Goal: Task Accomplishment & Management: Use online tool/utility

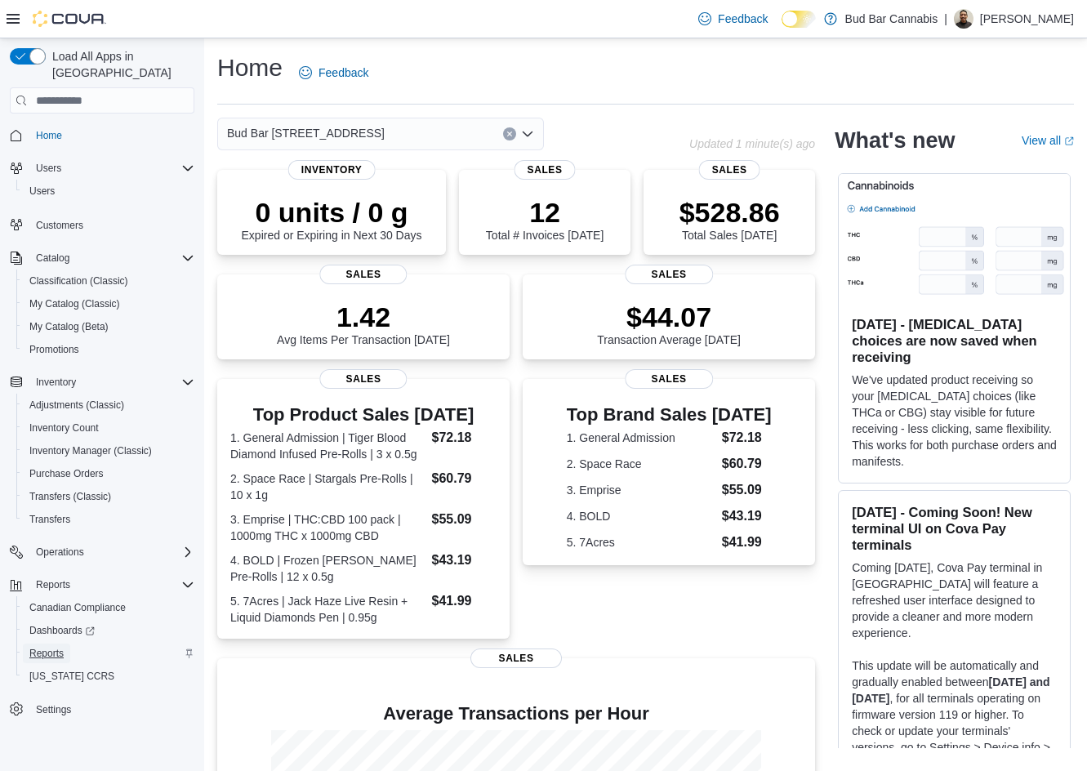
click at [43, 647] on span "Reports" at bounding box center [46, 653] width 34 height 13
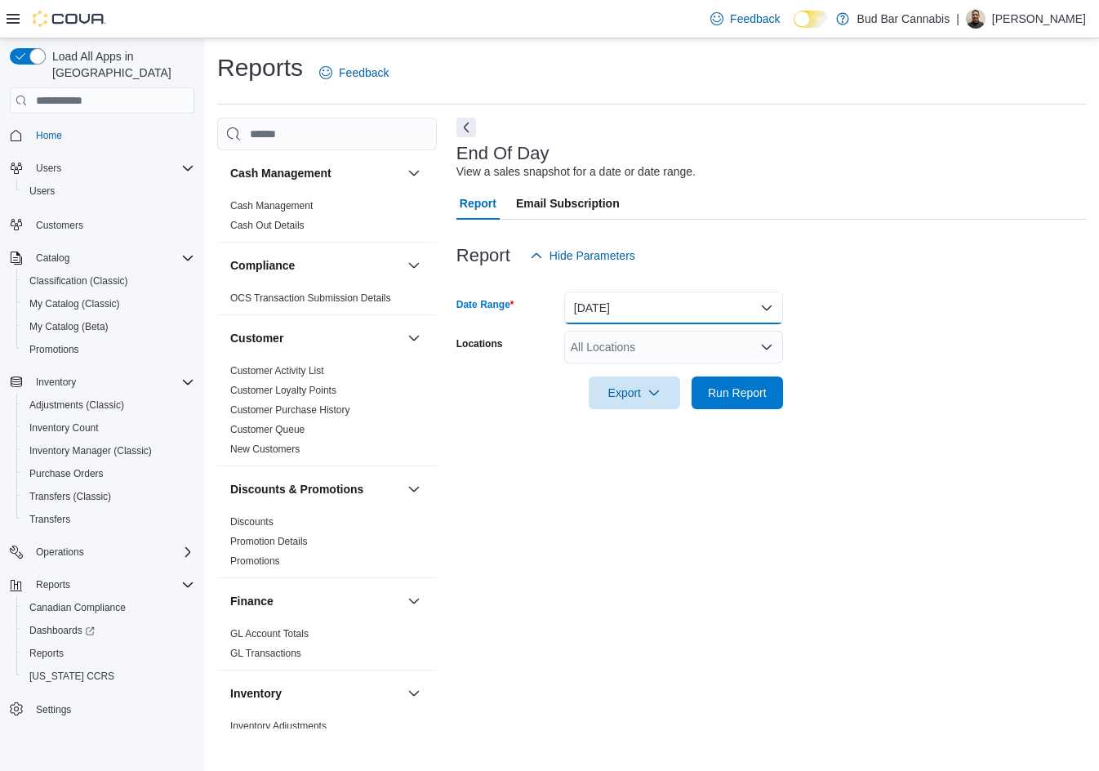
click at [605, 319] on button "[DATE]" at bounding box center [673, 308] width 219 height 33
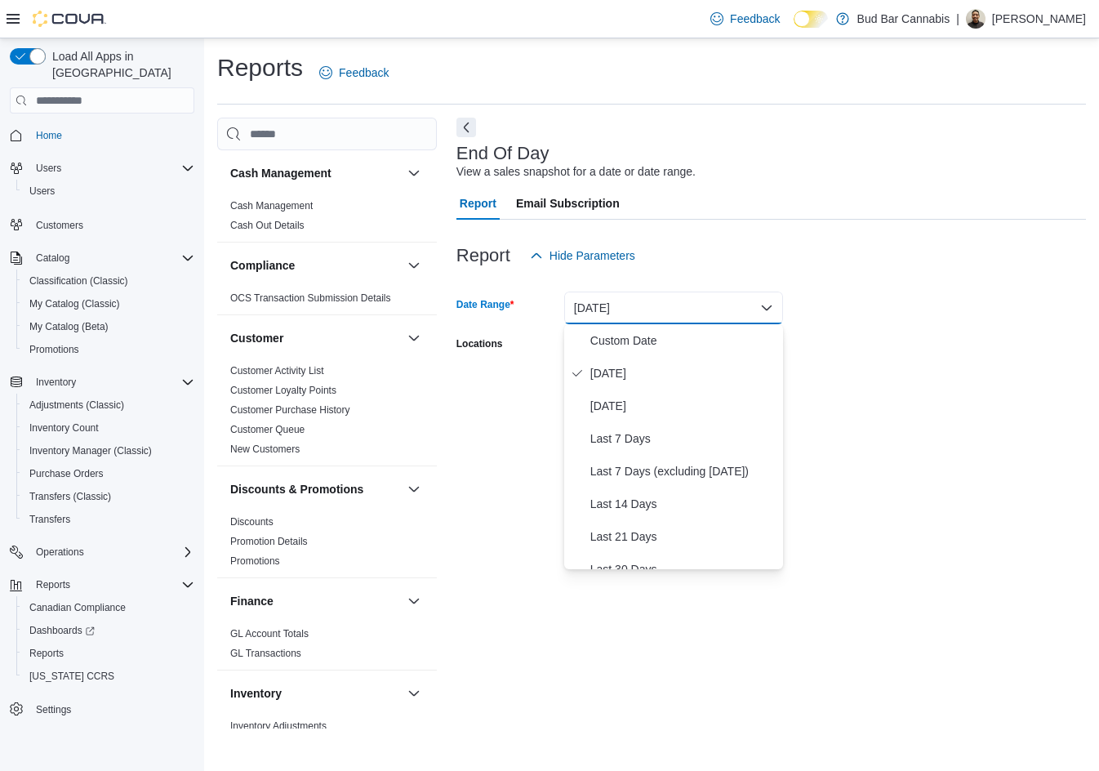
click at [994, 305] on form "Date Range [DATE] Locations All Locations Export Run Report" at bounding box center [772, 340] width 630 height 137
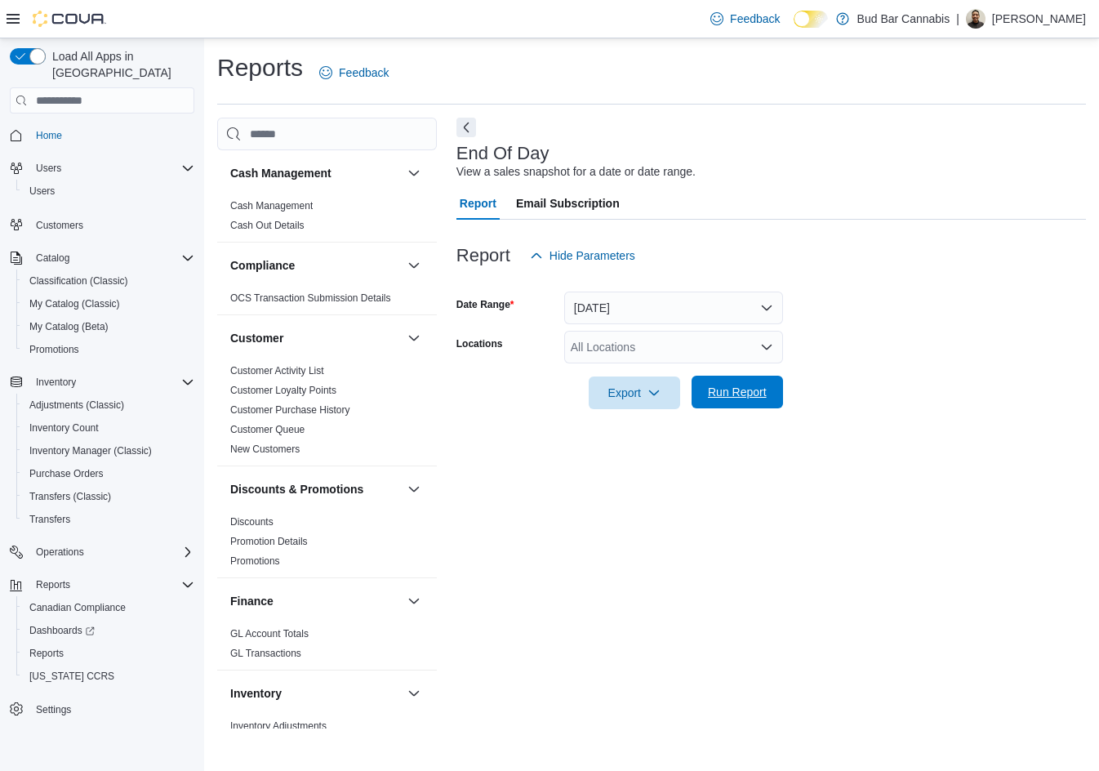
click at [773, 395] on span "Run Report" at bounding box center [738, 392] width 72 height 33
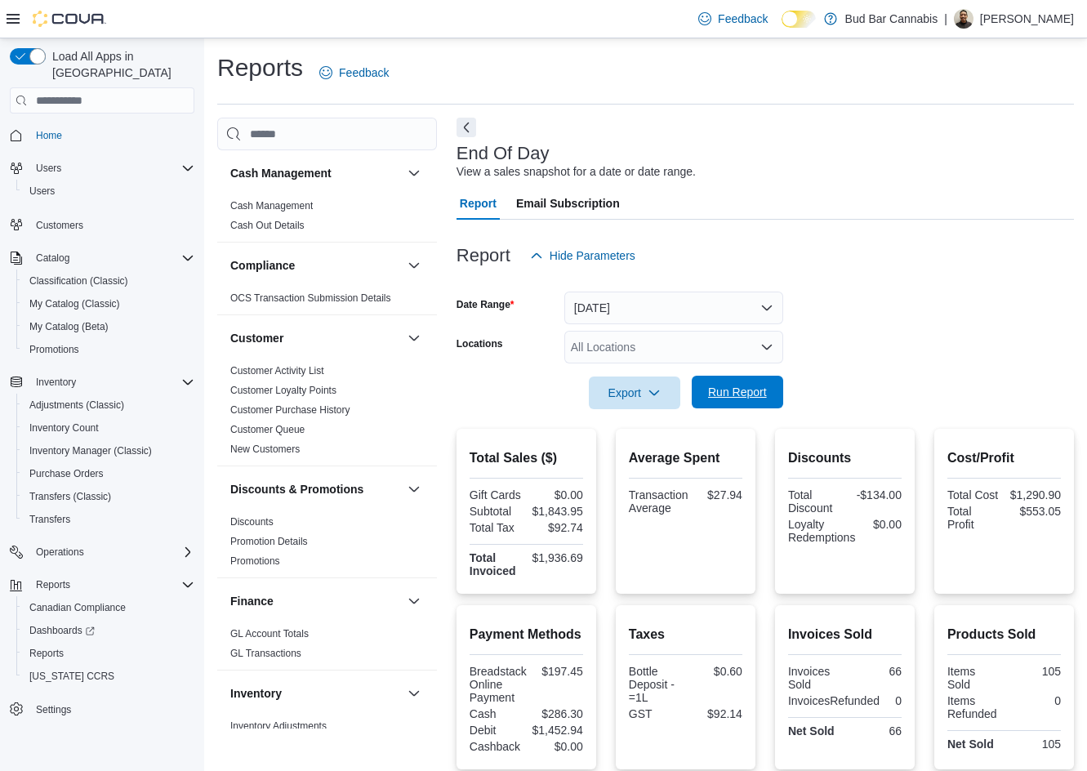
click at [712, 387] on span "Run Report" at bounding box center [737, 392] width 59 height 16
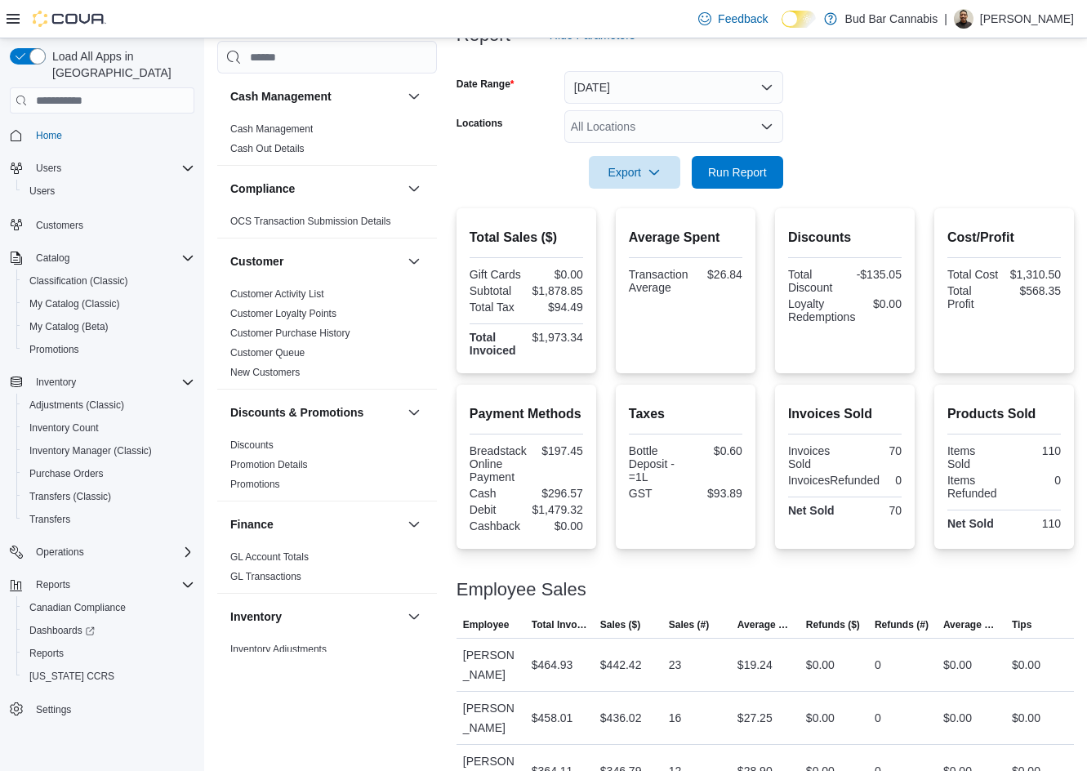
scroll to position [48, 0]
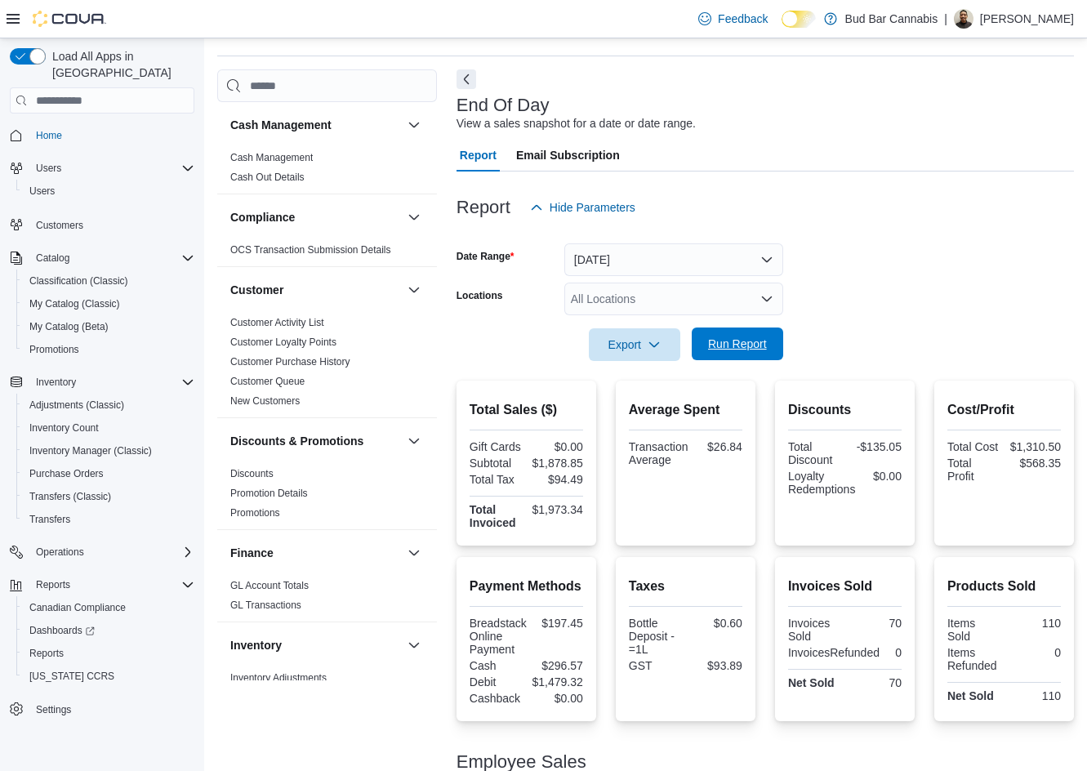
click at [763, 354] on span "Run Report" at bounding box center [738, 344] width 72 height 33
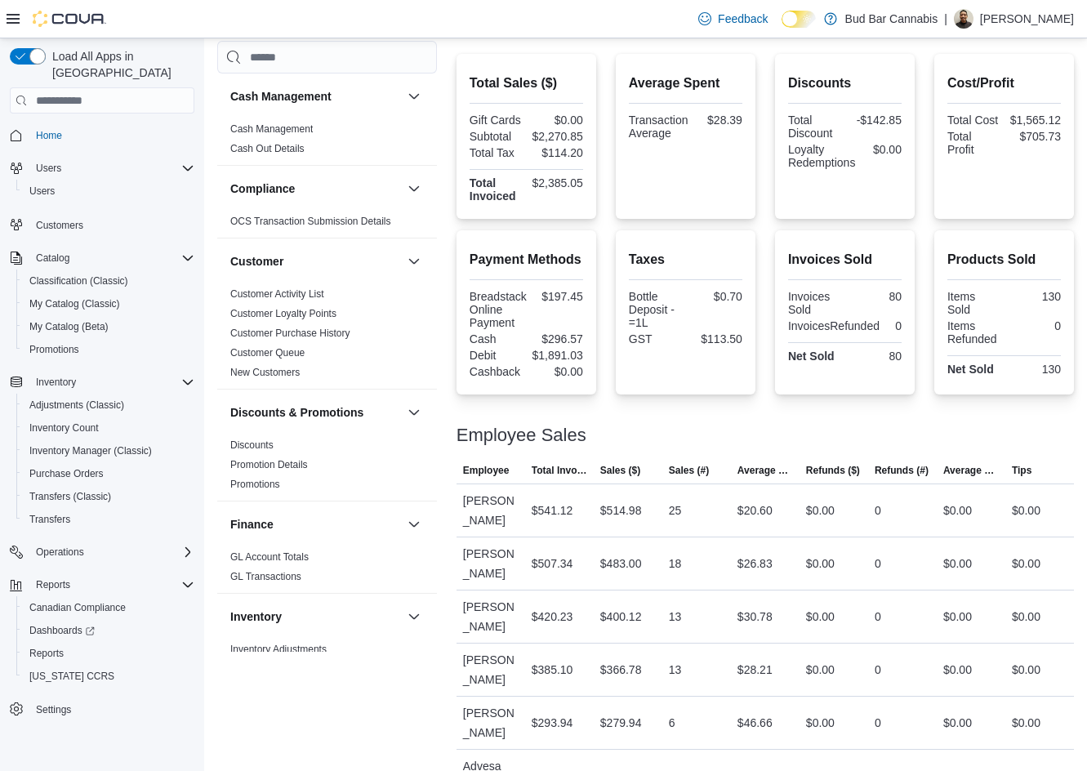
scroll to position [323, 0]
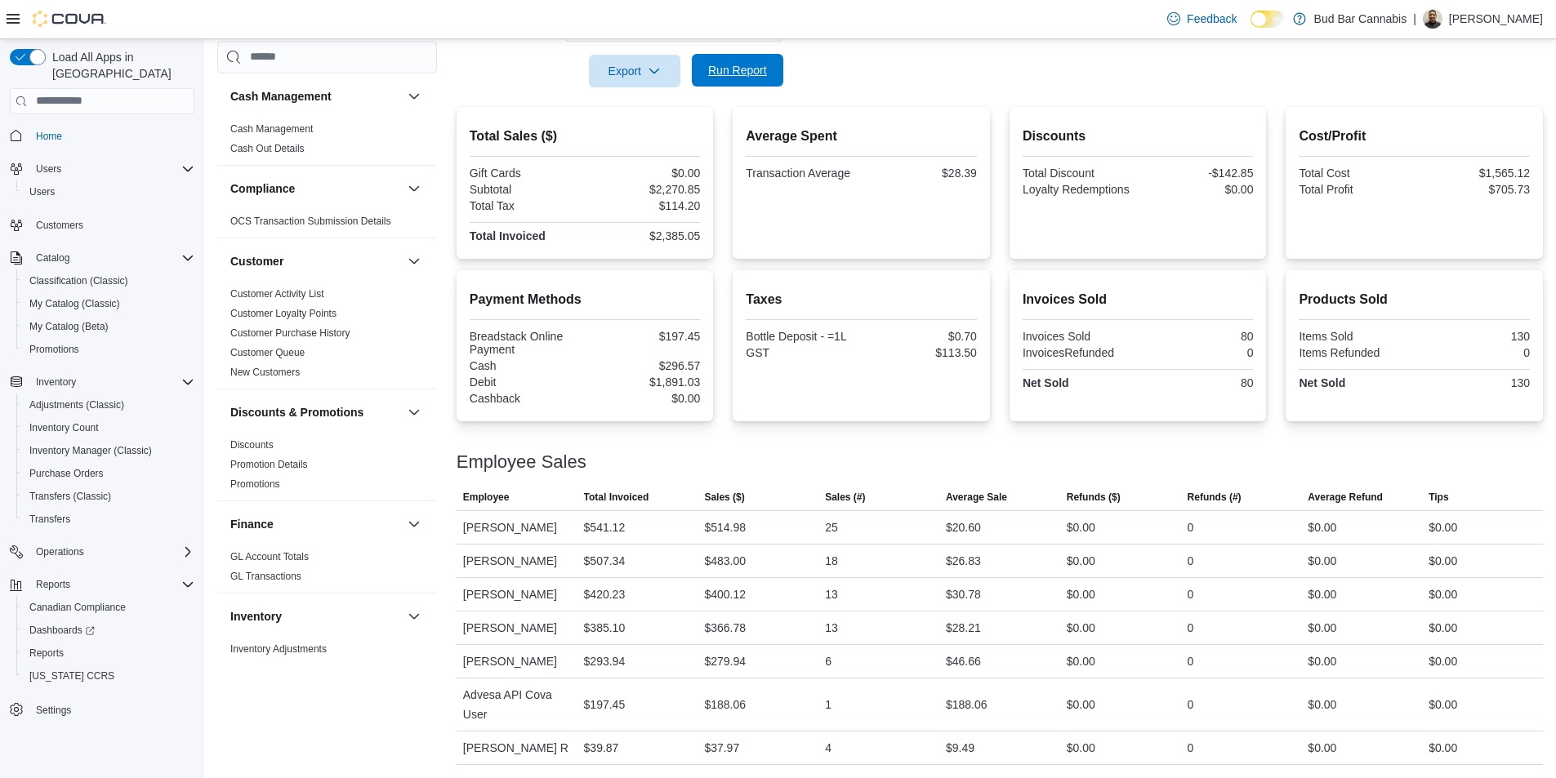
click at [734, 72] on span "Run Report" at bounding box center [737, 70] width 59 height 16
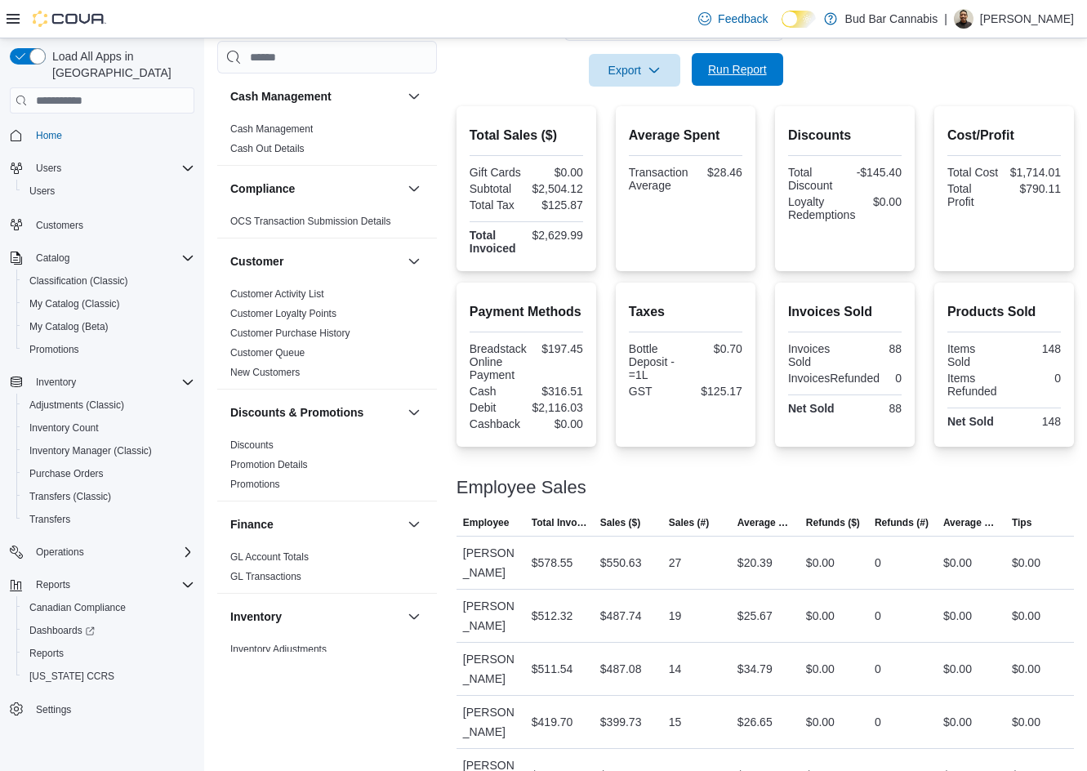
click at [748, 73] on span "Run Report" at bounding box center [737, 69] width 59 height 16
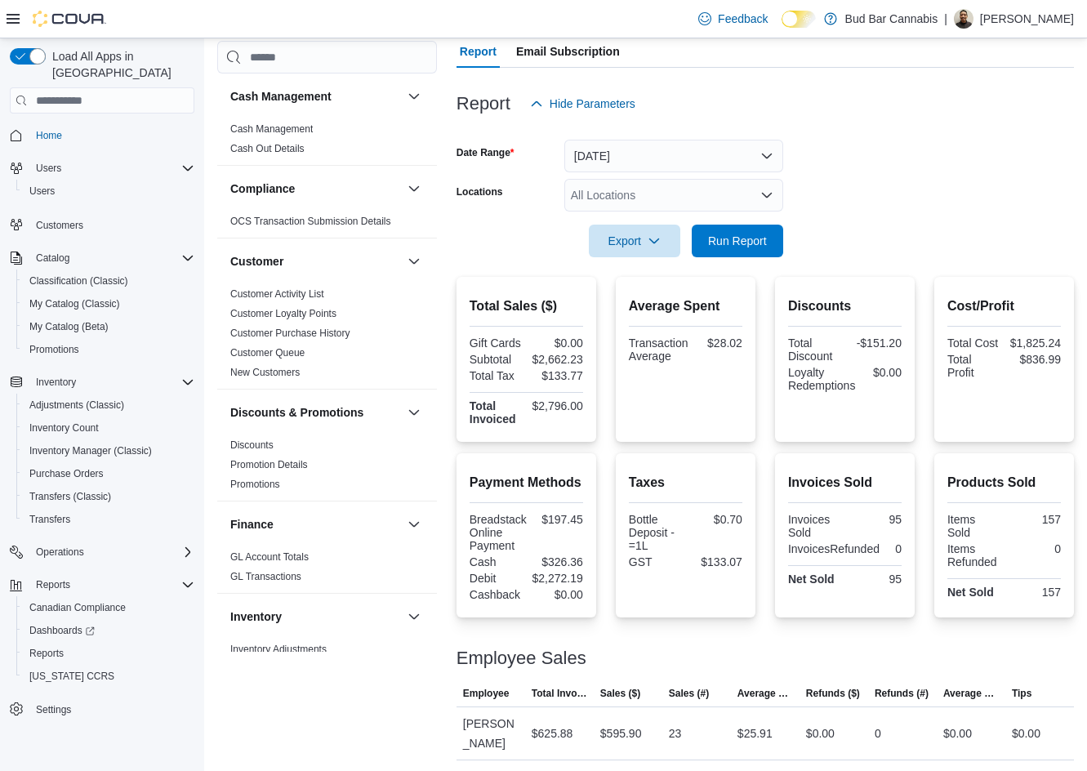
scroll to position [0, 0]
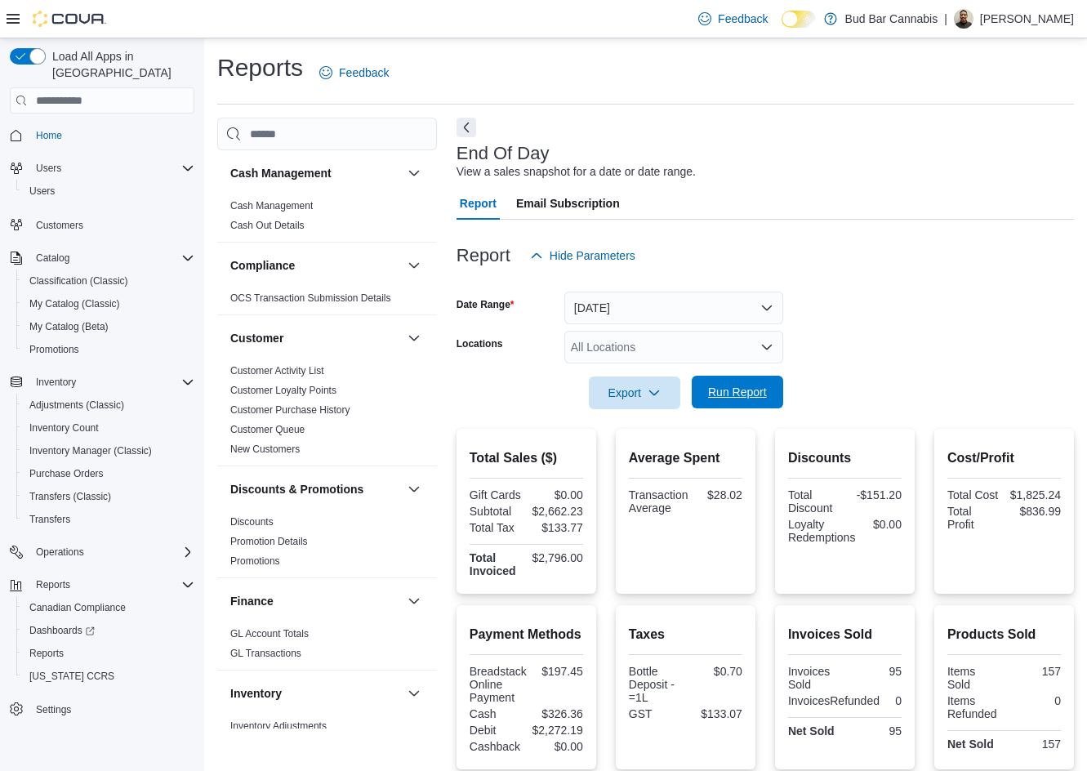
click at [766, 403] on span "Run Report" at bounding box center [738, 392] width 72 height 33
click at [764, 388] on span "Run Report" at bounding box center [737, 392] width 59 height 16
click at [742, 402] on span "Run Report" at bounding box center [738, 392] width 72 height 33
click at [744, 395] on span "Run Report" at bounding box center [737, 392] width 59 height 16
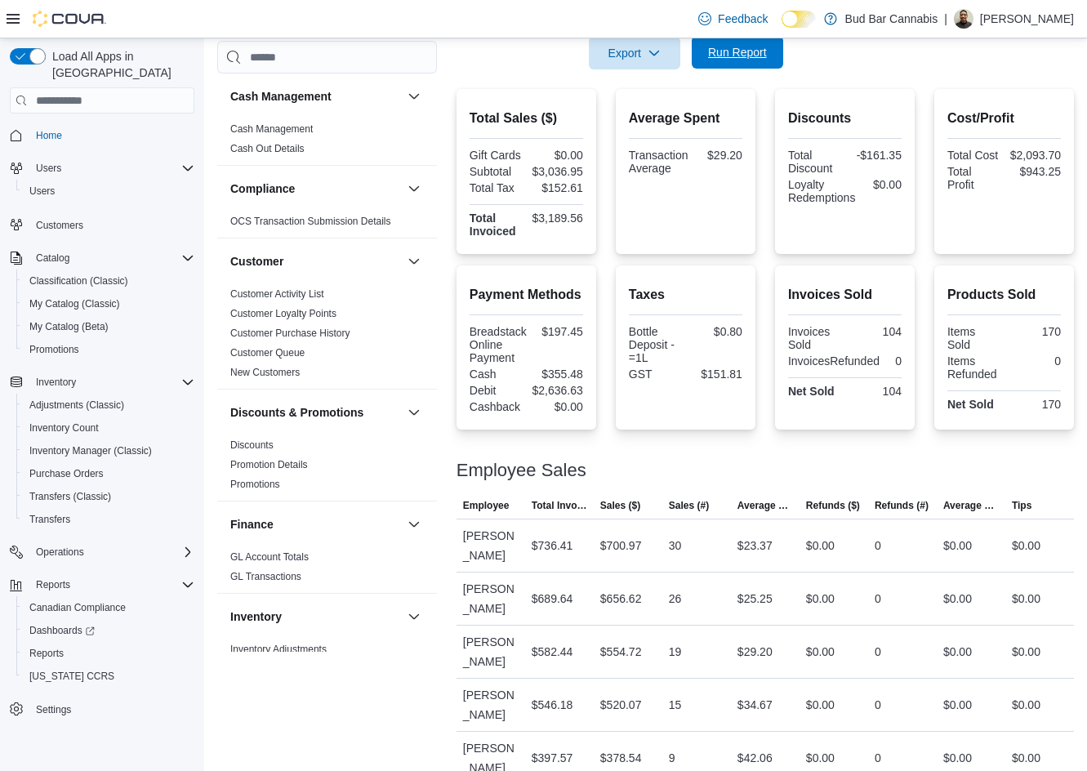
scroll to position [375, 0]
